Goal: Find contact information: Find contact information

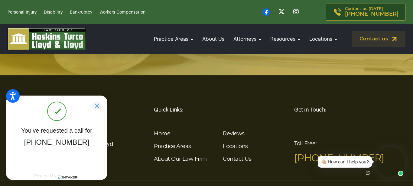
scroll to position [1487, 0]
